Goal: Task Accomplishment & Management: Use online tool/utility

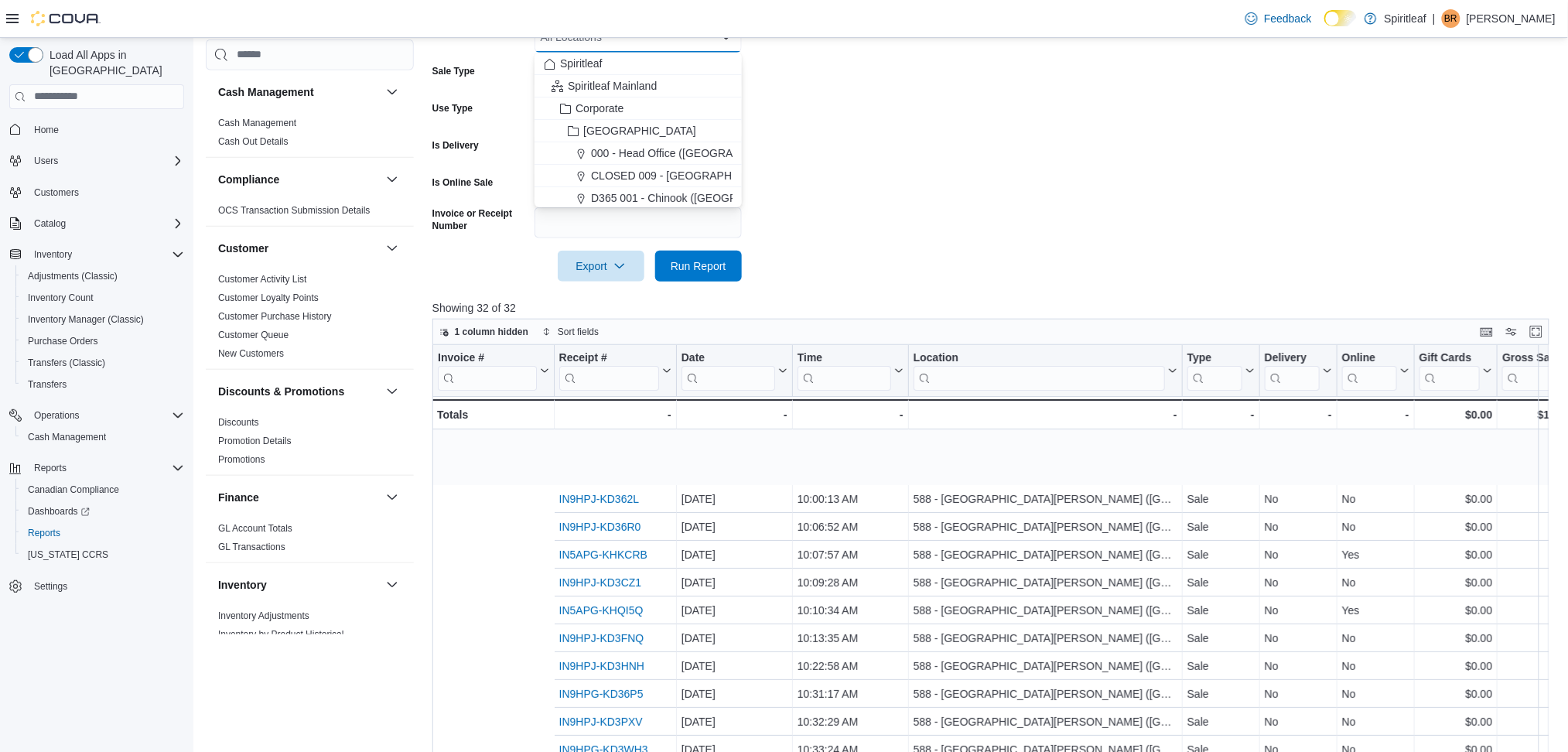
scroll to position [103, 307]
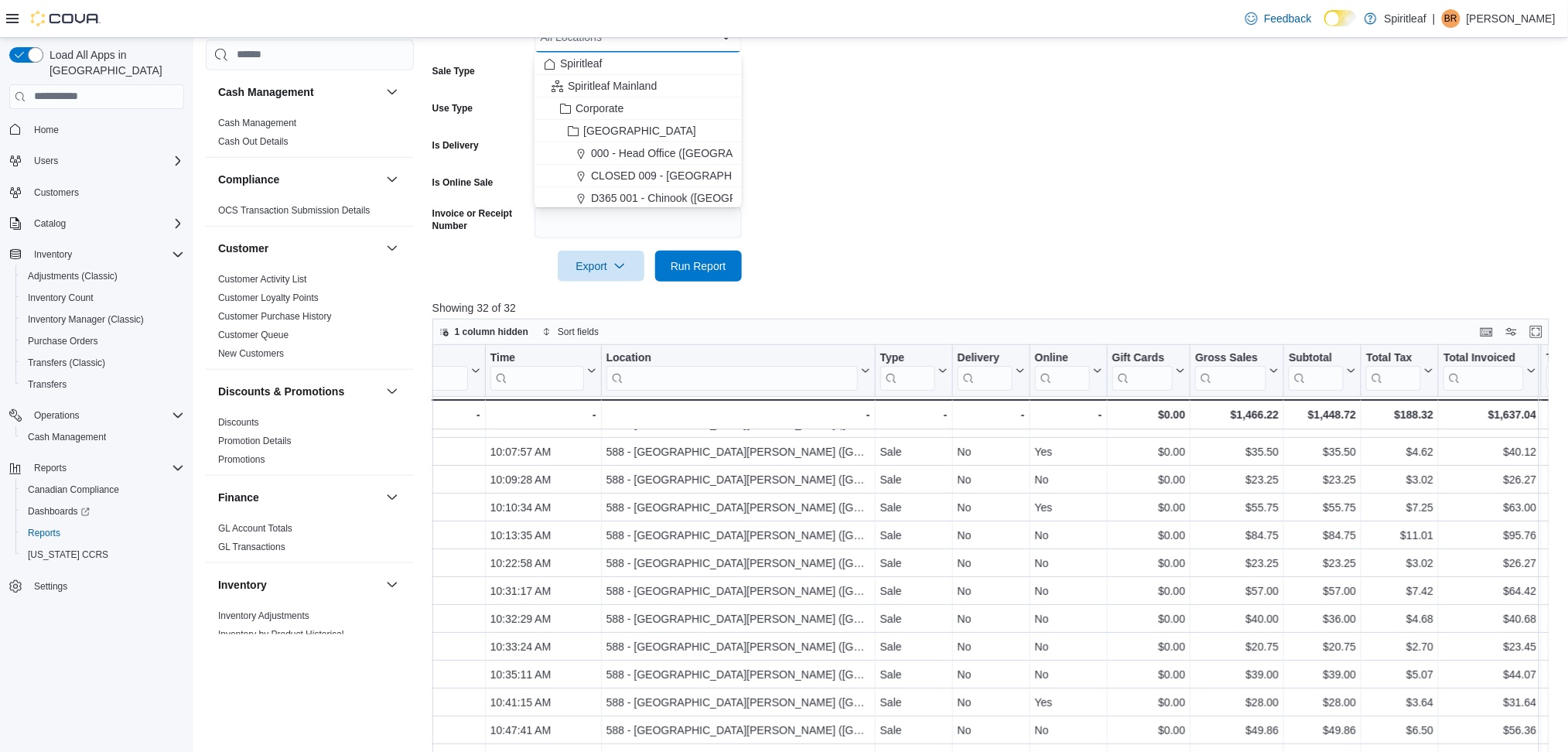
drag, startPoint x: 899, startPoint y: 136, endPoint x: 539, endPoint y: 1, distance: 384.5
click at [900, 136] on form "Date Range [DATE] Locations All Locations Combo box. Selected. Combo box input.…" at bounding box center [996, 123] width 1128 height 315
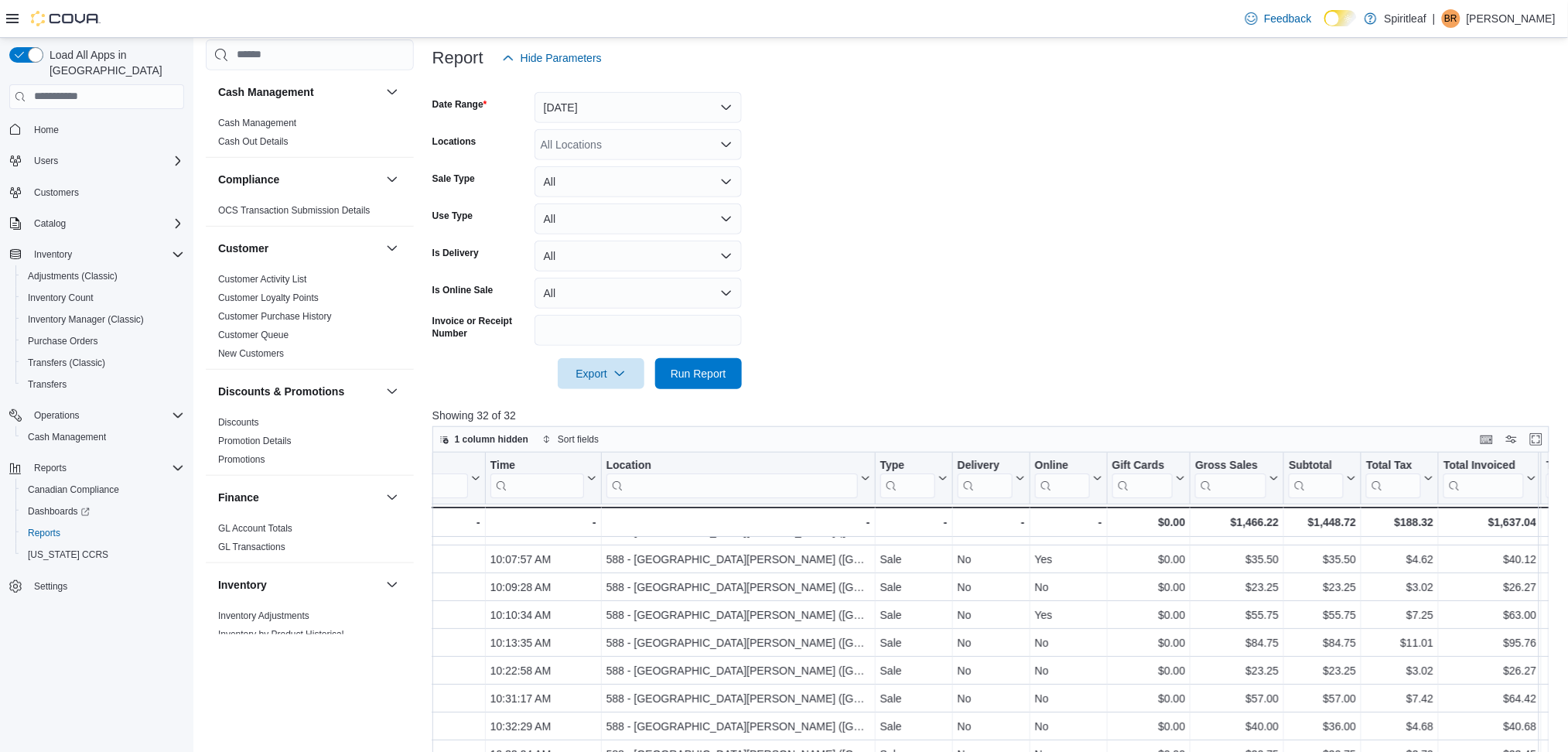
scroll to position [0, 0]
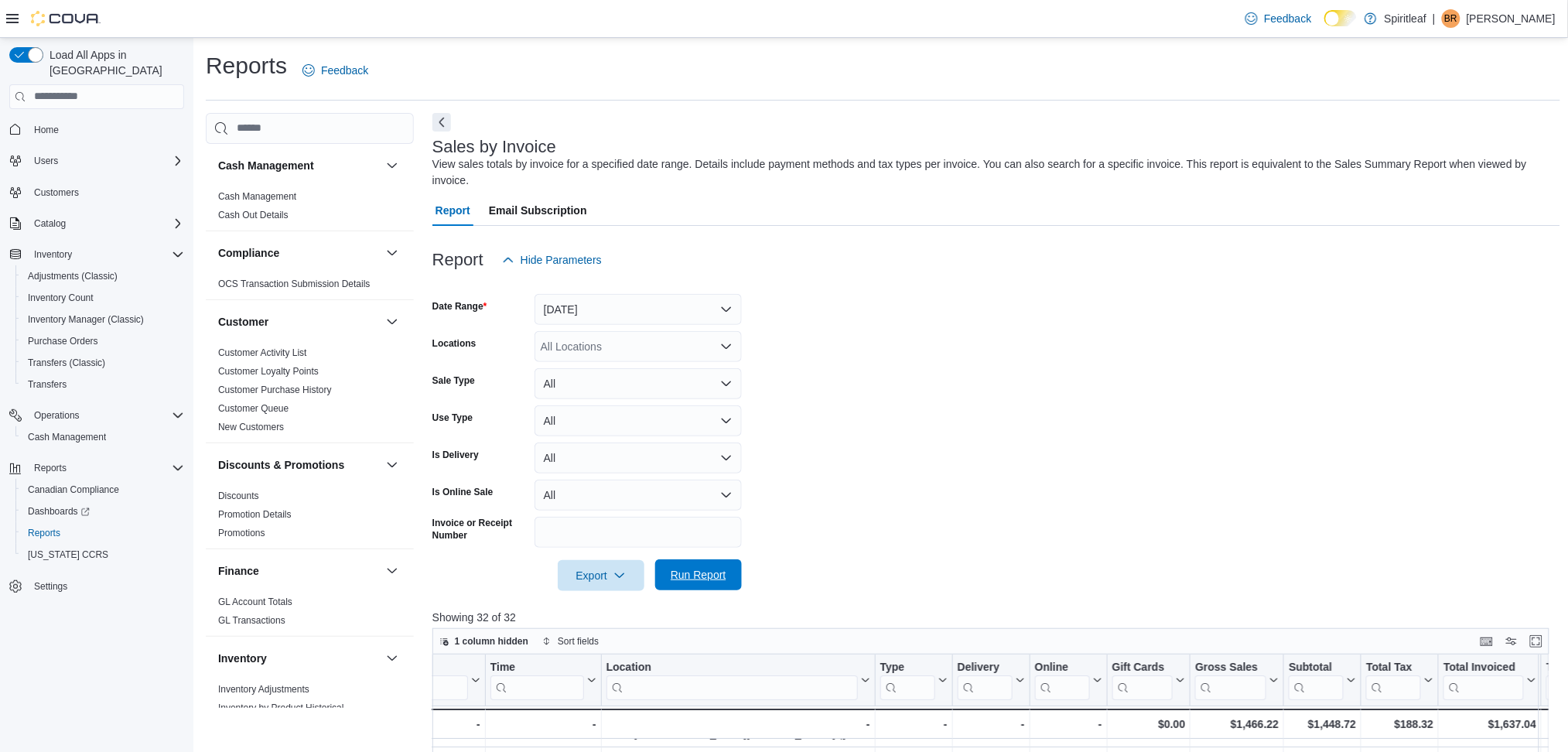
click at [716, 588] on span "Run Report" at bounding box center [698, 574] width 68 height 31
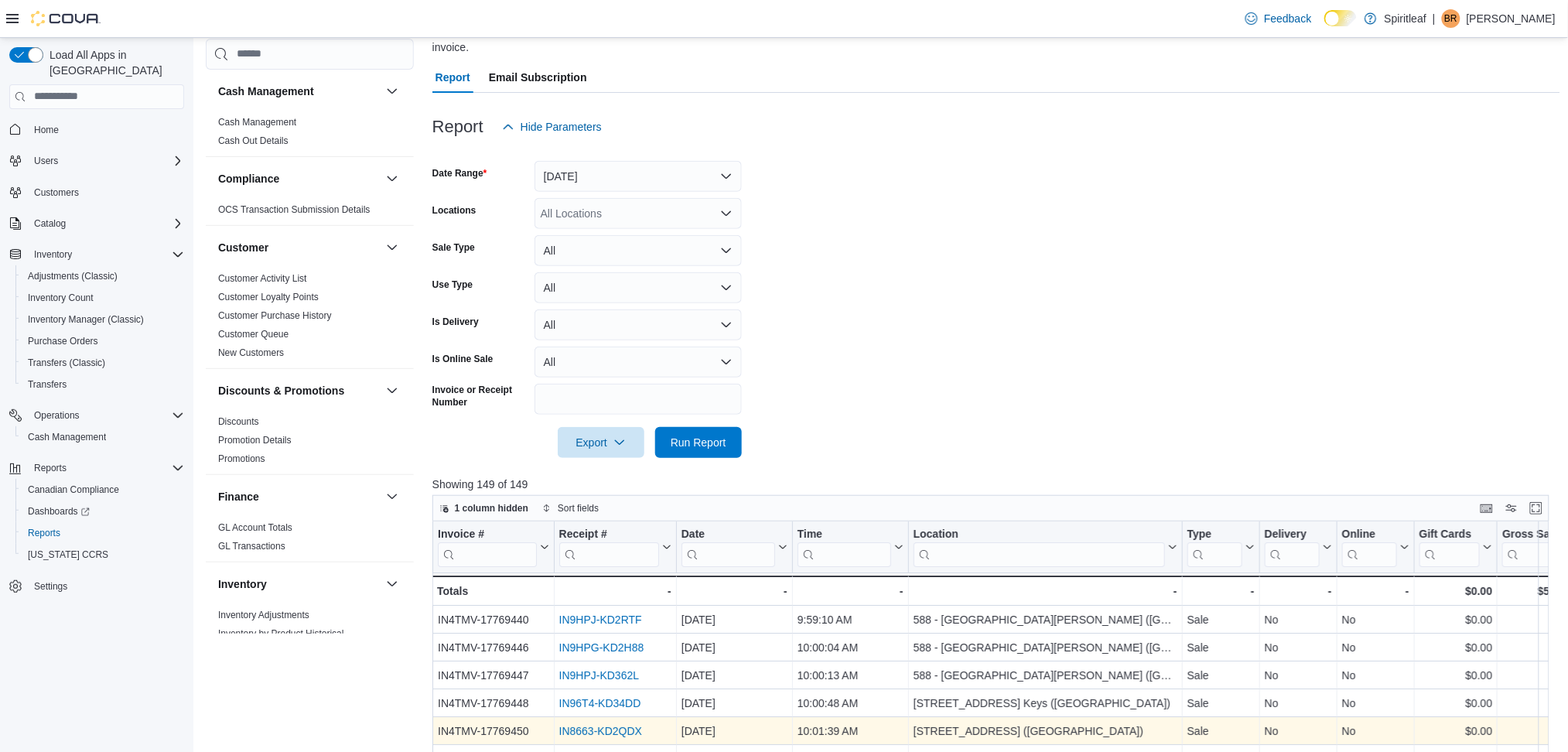
scroll to position [412, 0]
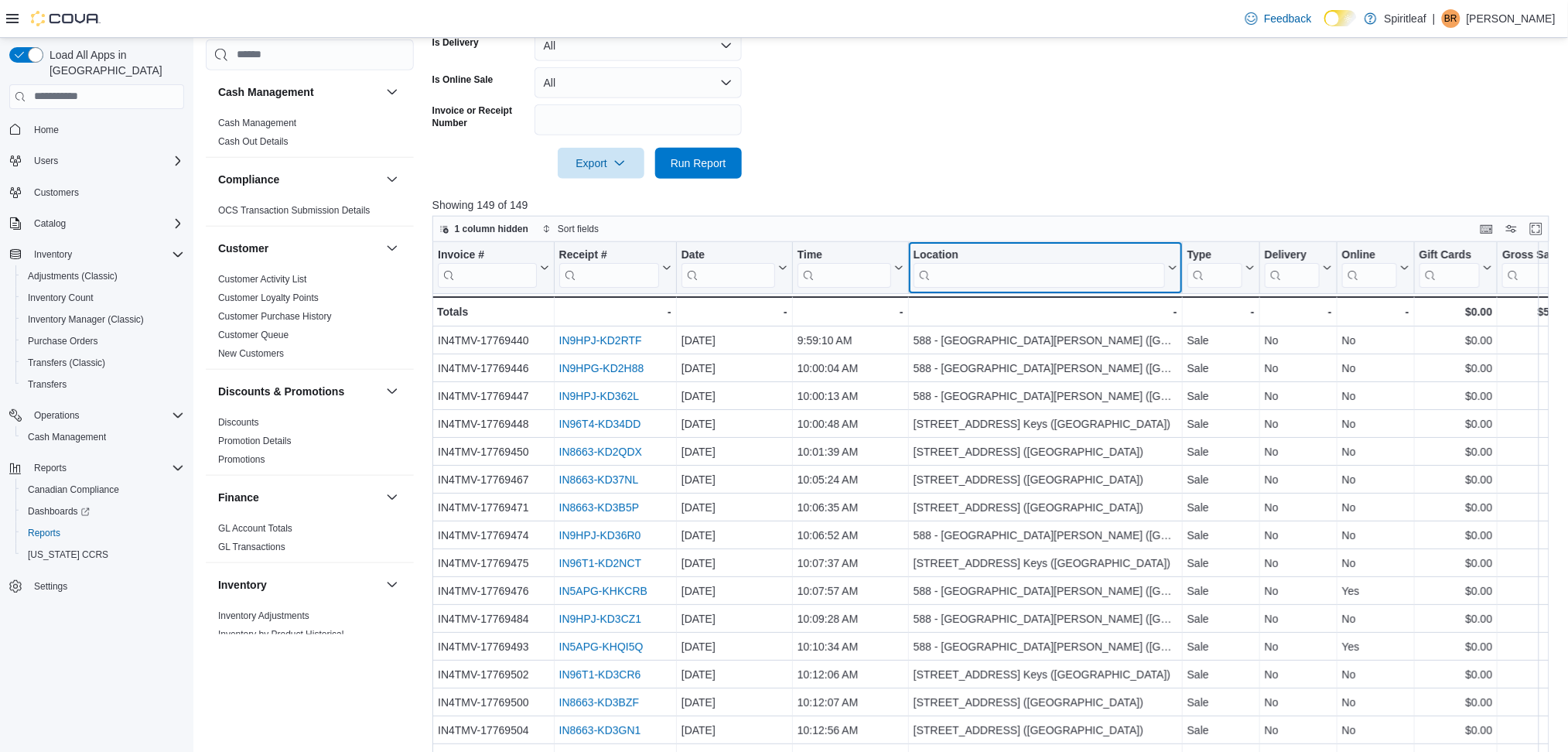
click at [1049, 264] on input "search" at bounding box center [1038, 275] width 251 height 24
type input "***"
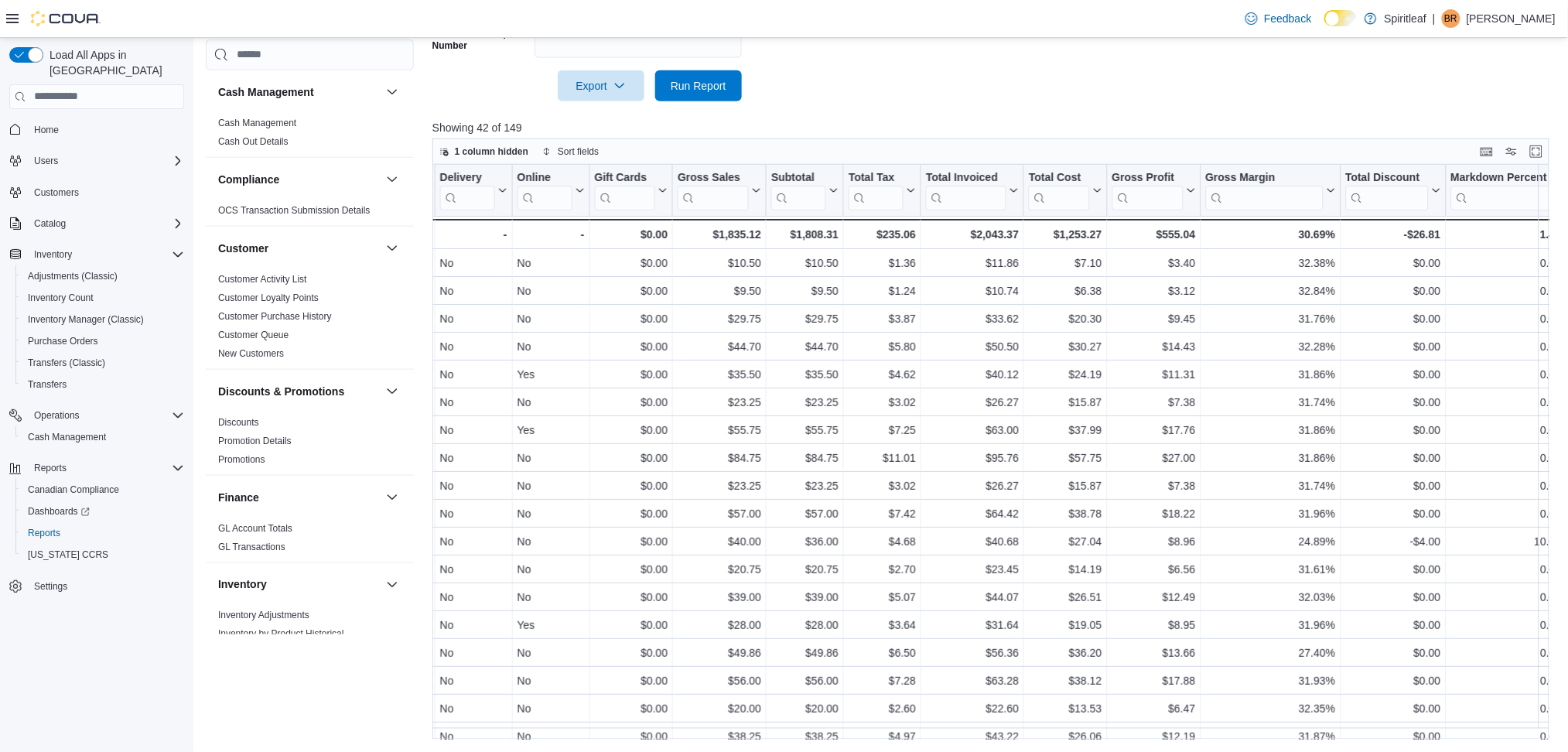
scroll to position [0, 0]
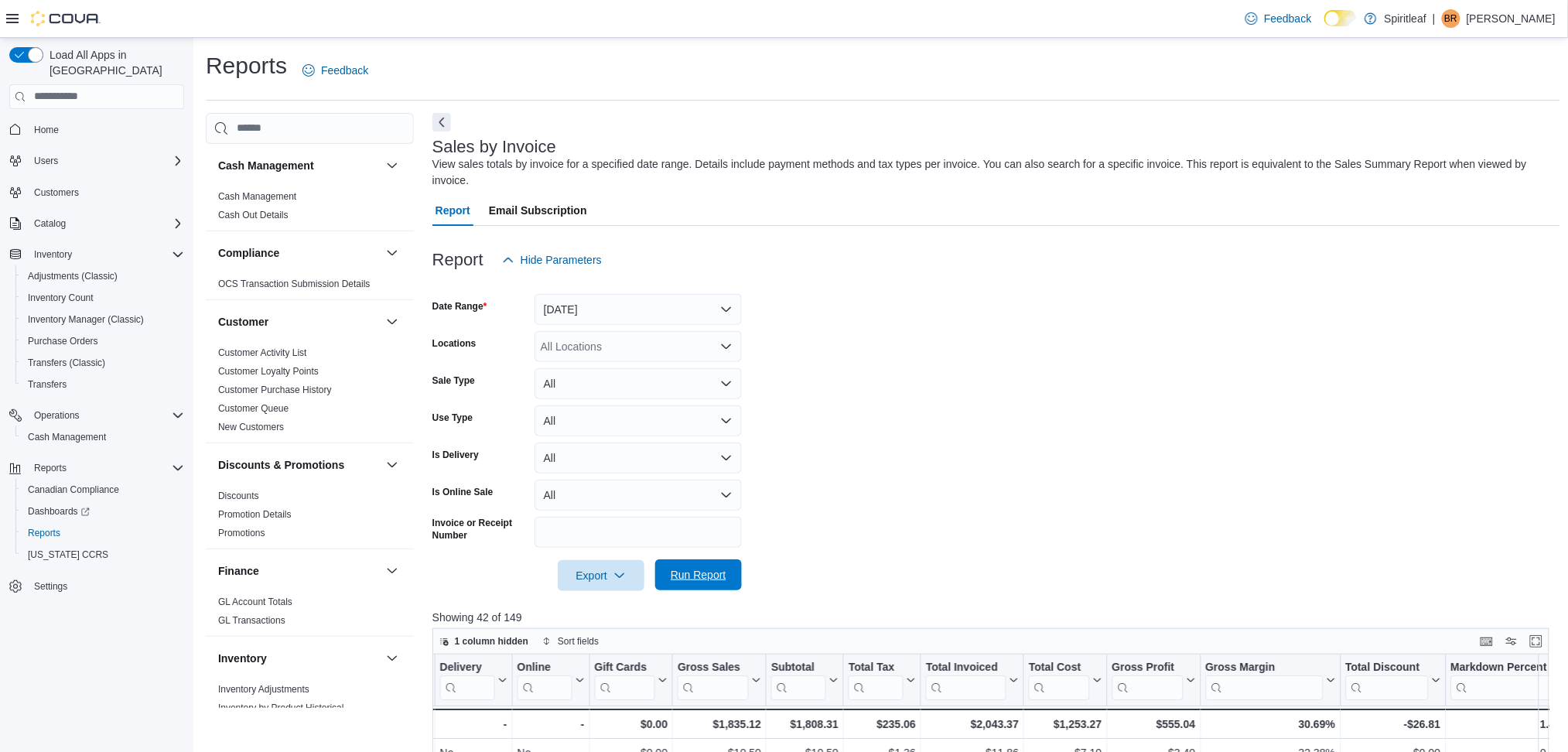
click at [726, 579] on span "Run Report" at bounding box center [698, 574] width 68 height 31
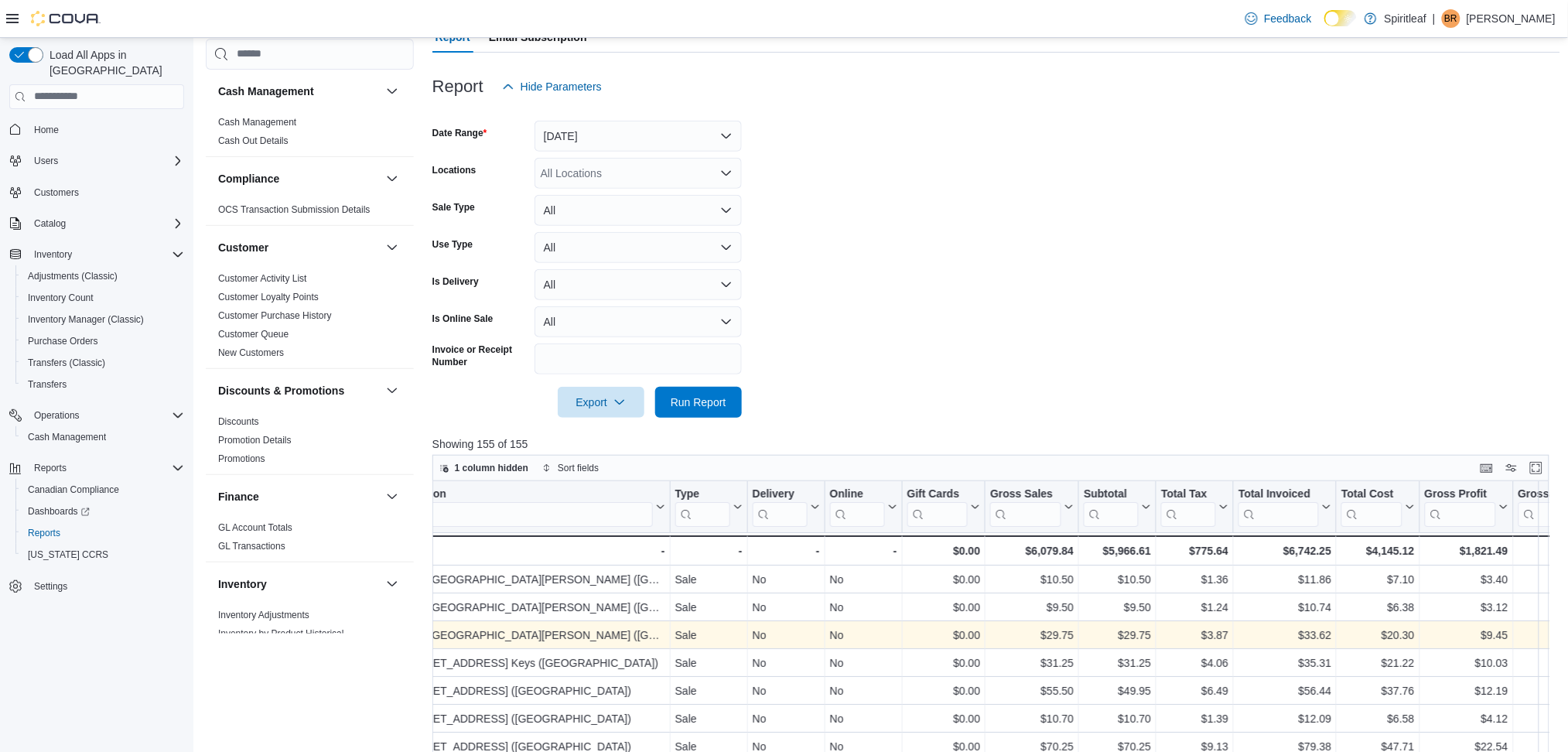
scroll to position [0, 514]
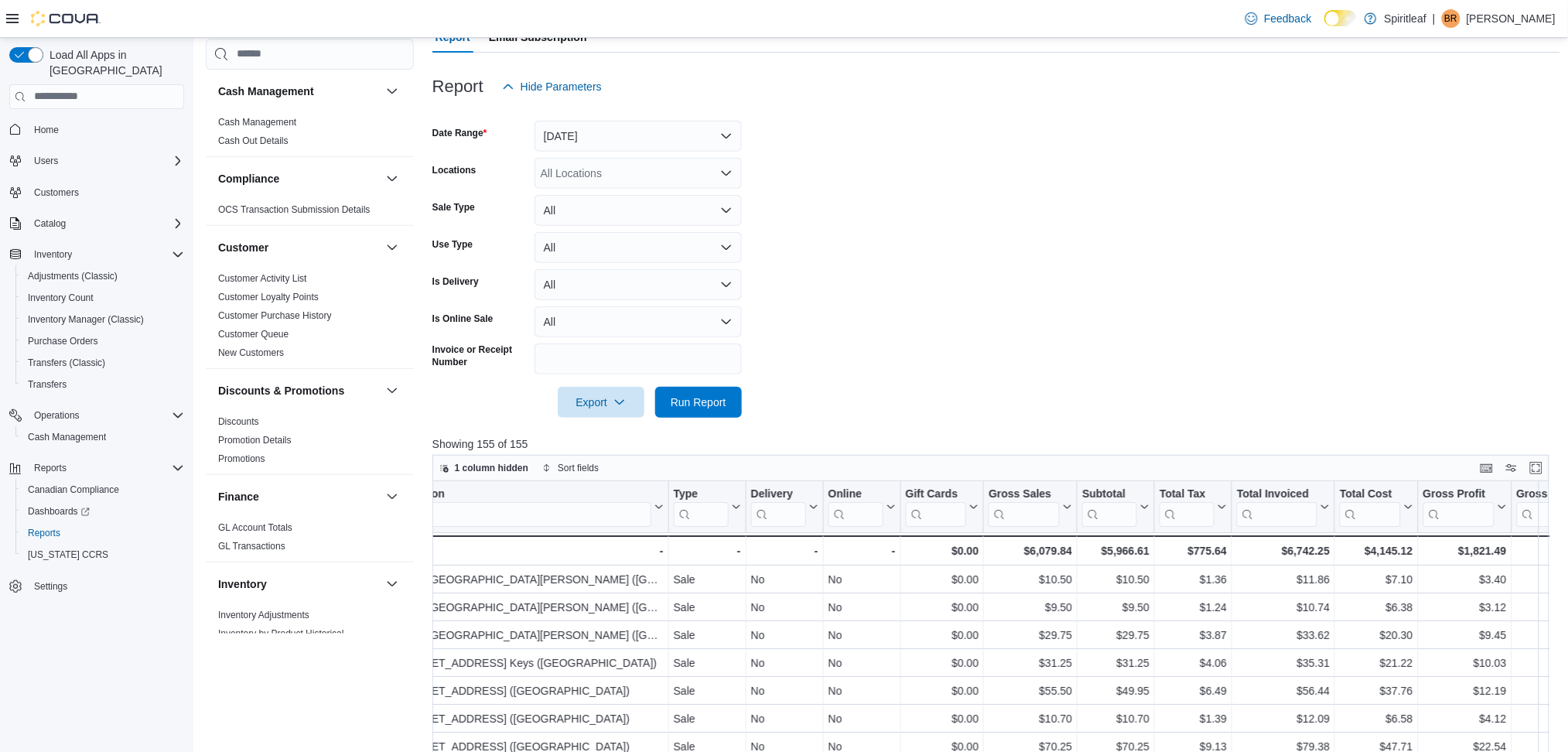
click at [1087, 375] on div at bounding box center [996, 380] width 1128 height 12
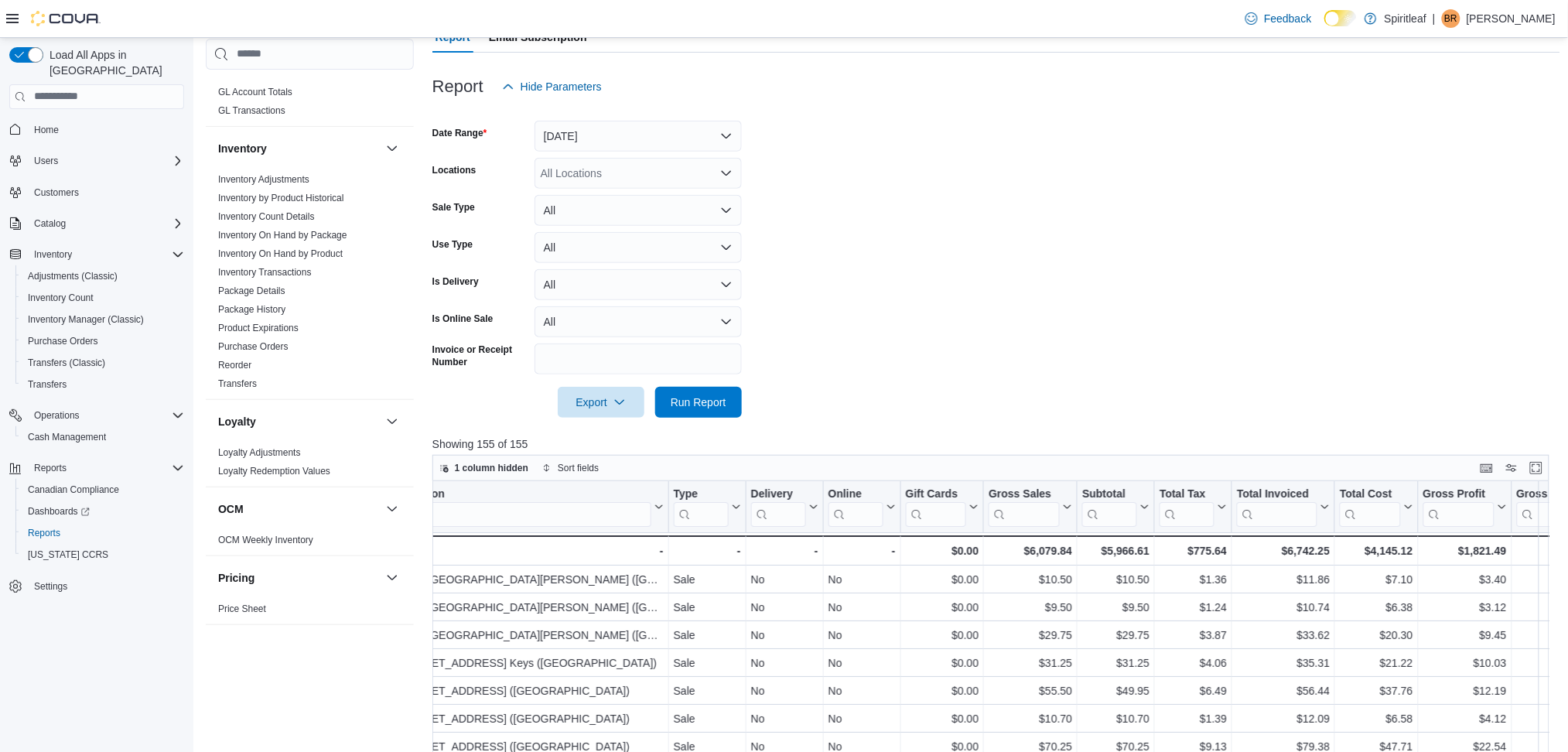
scroll to position [478, 0]
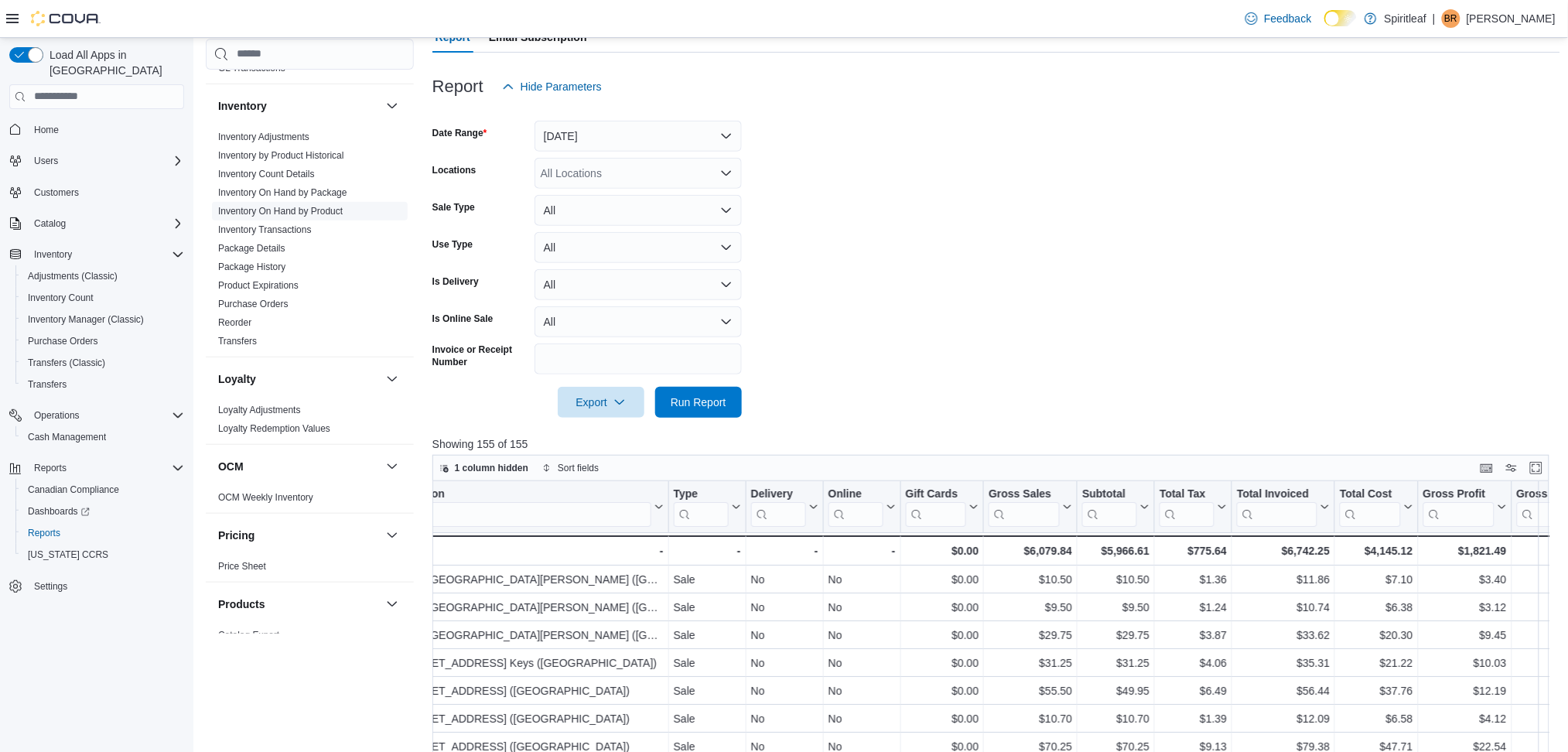
click at [284, 207] on link "Inventory On Hand by Product" at bounding box center [280, 212] width 124 height 11
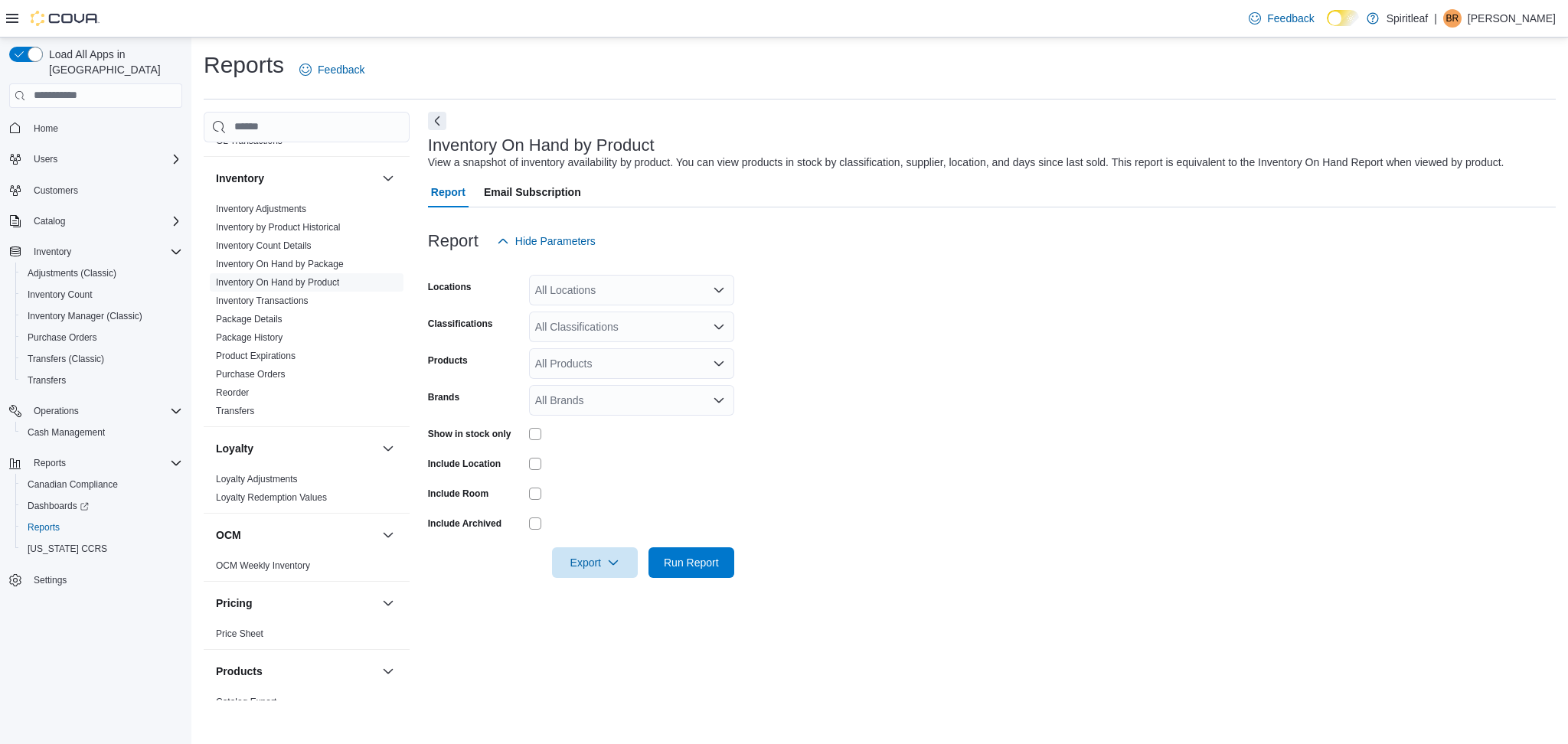
click at [574, 297] on div "All Locations" at bounding box center [632, 290] width 205 height 31
type input "***"
click at [629, 311] on span "588 - [GEOGRAPHIC_DATA][PERSON_NAME] ([GEOGRAPHIC_DATA])" at bounding box center [759, 316] width 349 height 15
click at [1029, 218] on div at bounding box center [991, 217] width 1127 height 19
click at [607, 371] on div "All Products" at bounding box center [632, 363] width 205 height 31
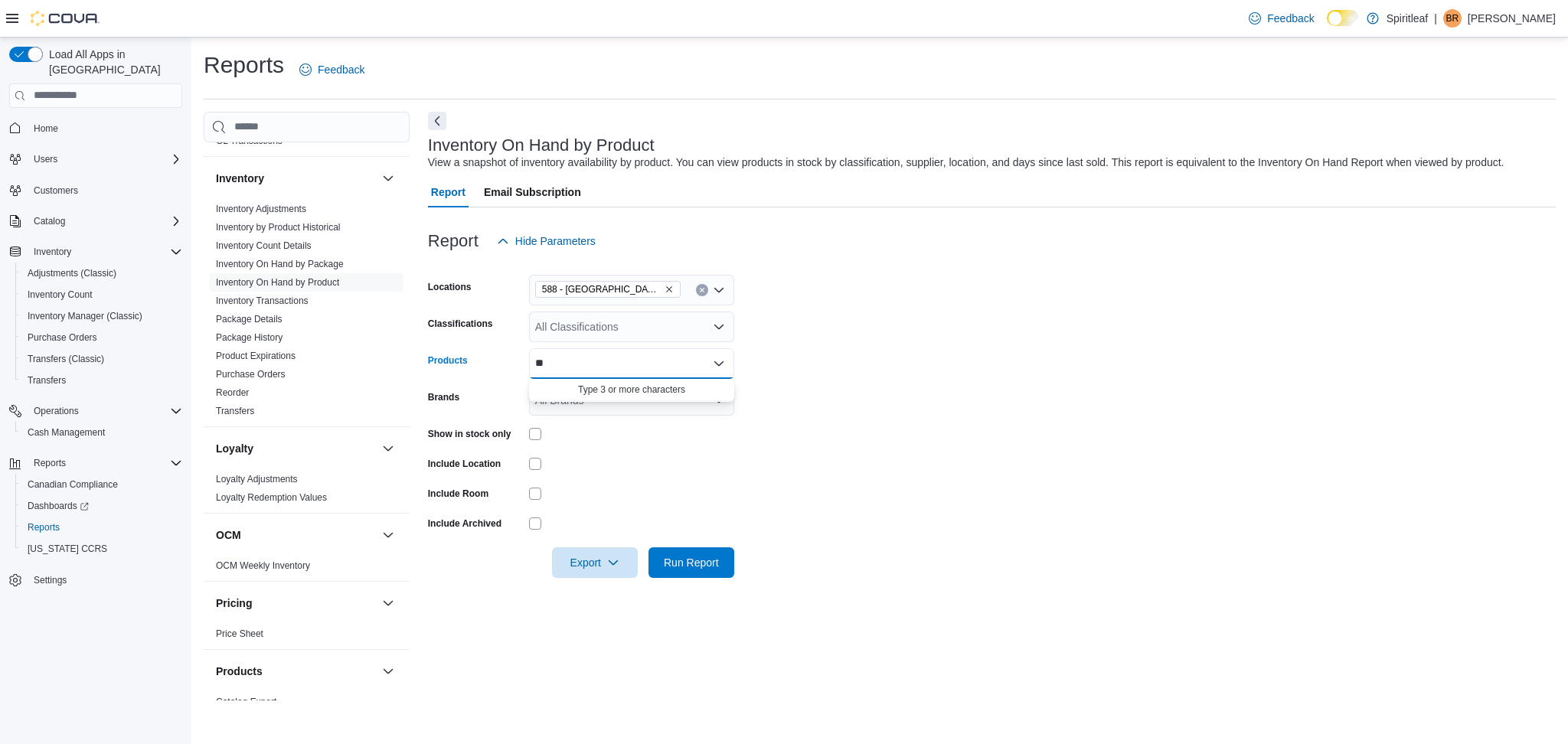
type input "*"
click at [586, 331] on div "All Classifications" at bounding box center [632, 326] width 205 height 31
type input "********"
click at [594, 362] on button "Beverage" at bounding box center [632, 353] width 205 height 22
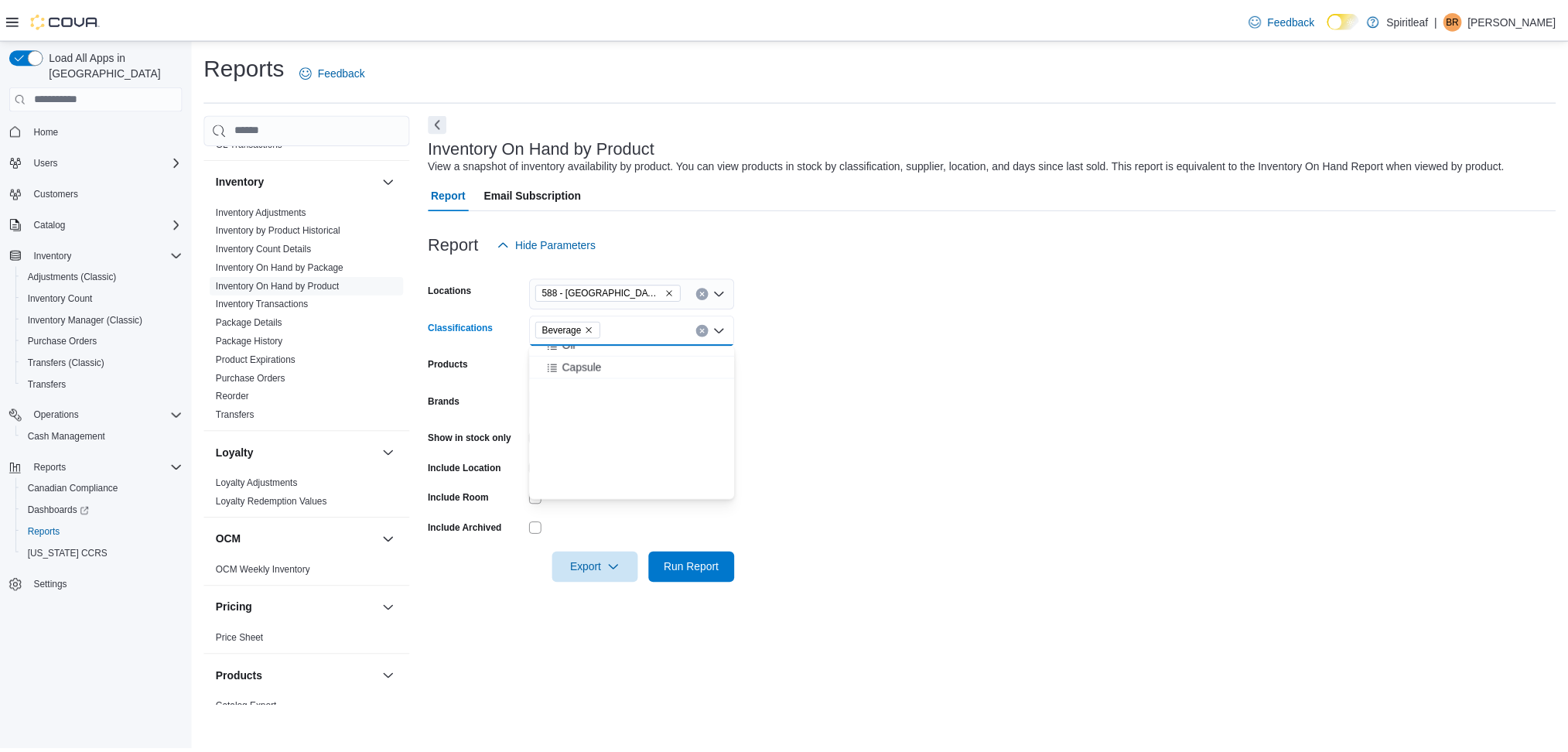
scroll to position [540, 0]
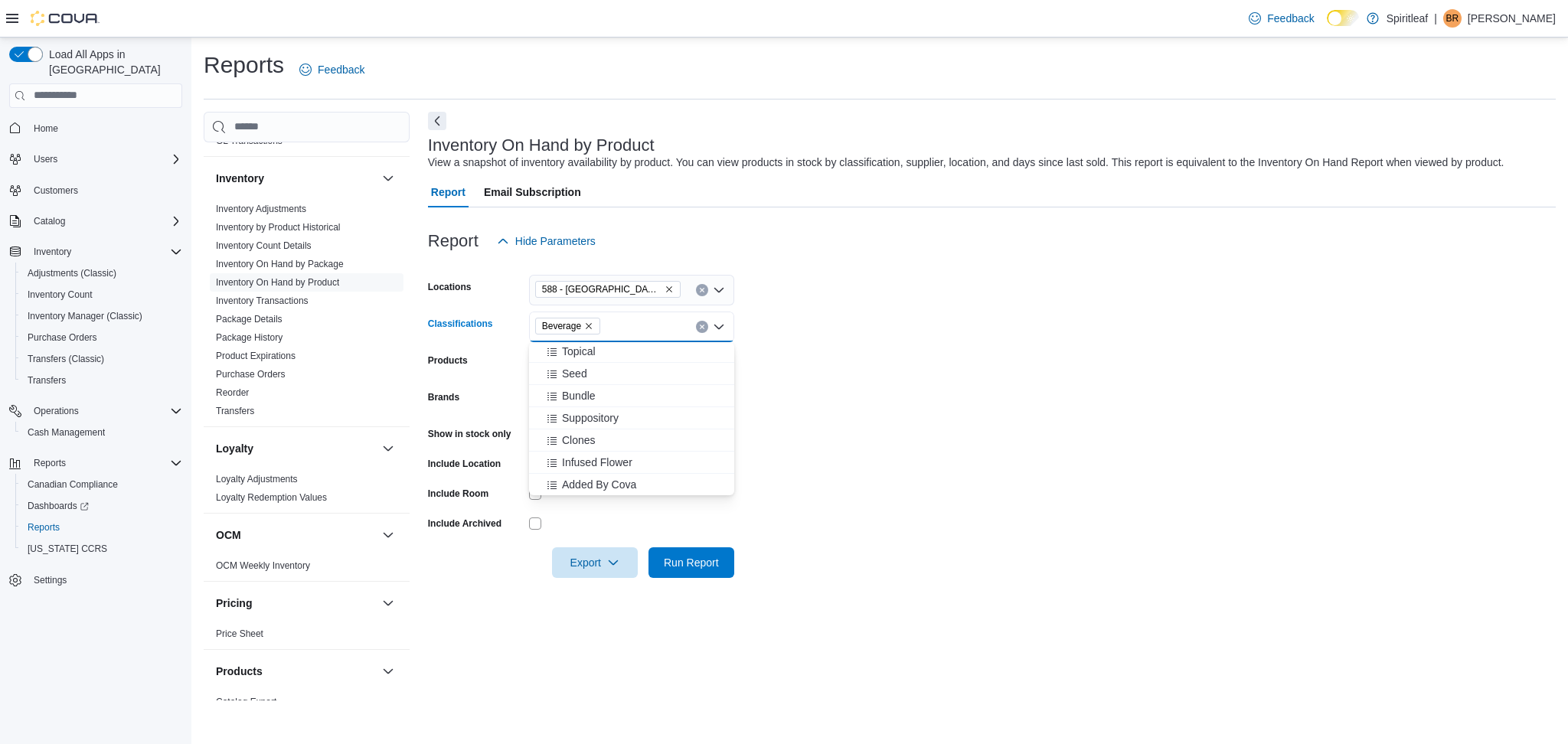
click at [987, 316] on form "Locations 588 - [GEOGRAPHIC_DATA][PERSON_NAME] ([GEOGRAPHIC_DATA]) Classificati…" at bounding box center [991, 416] width 1127 height 321
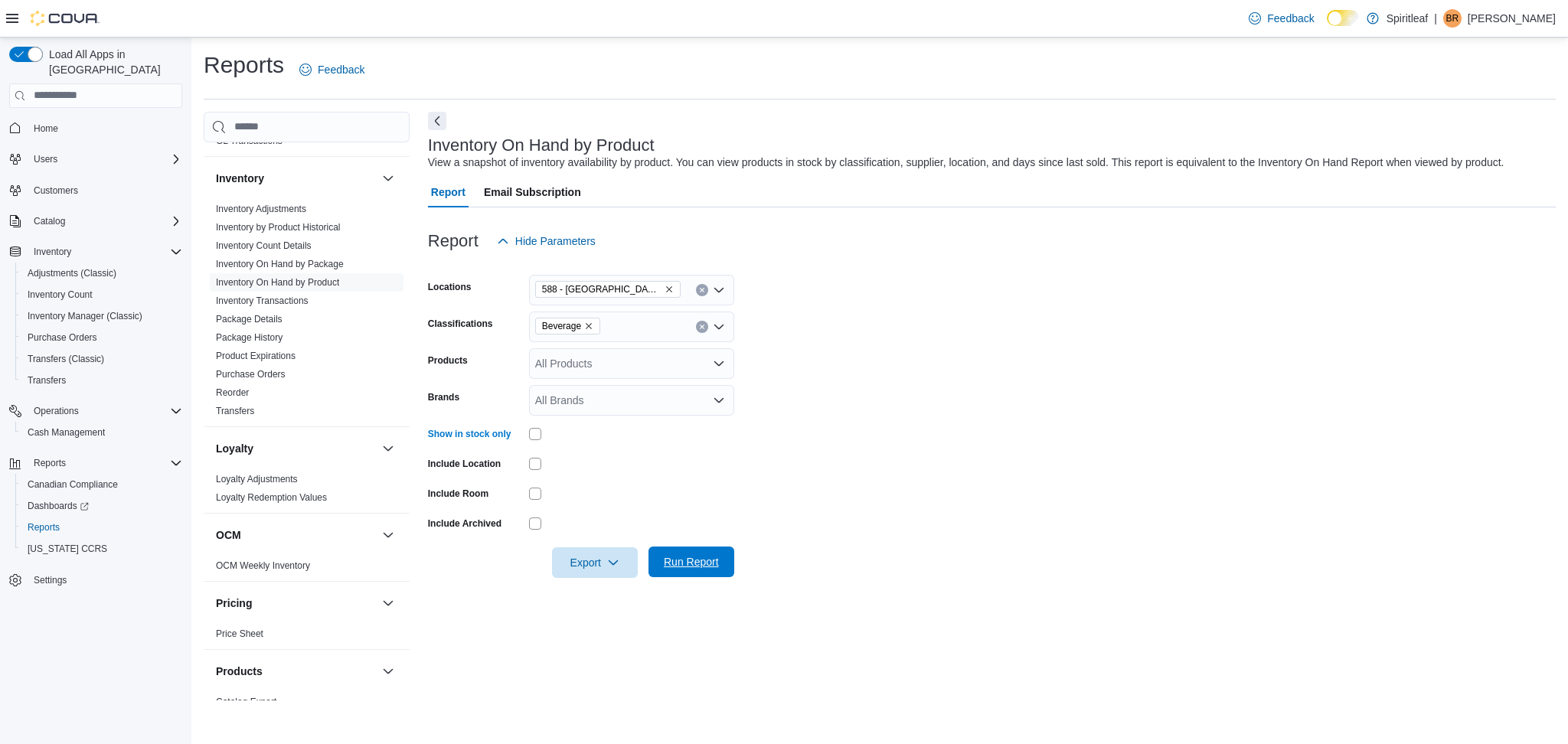
click at [675, 575] on span "Run Report" at bounding box center [691, 561] width 67 height 31
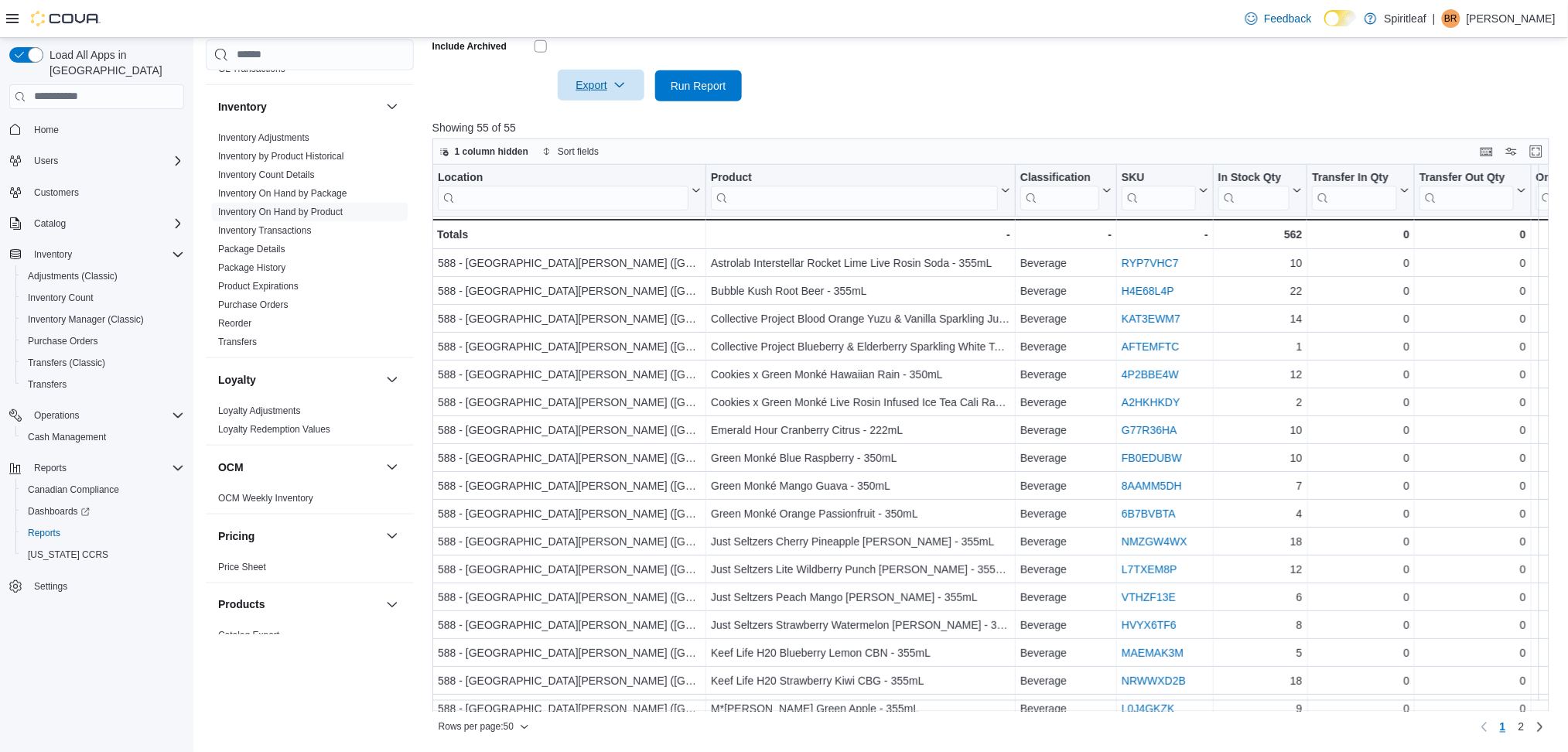
click at [617, 75] on span "Export" at bounding box center [600, 85] width 68 height 31
click at [604, 104] on button "Export to Excel" at bounding box center [603, 117] width 88 height 31
